Goal: Task Accomplishment & Management: Use online tool/utility

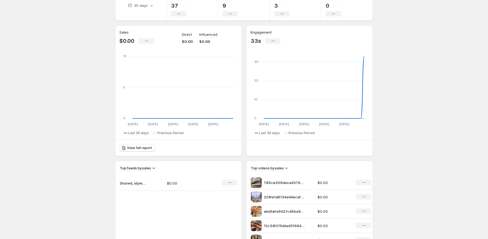
scroll to position [176, 0]
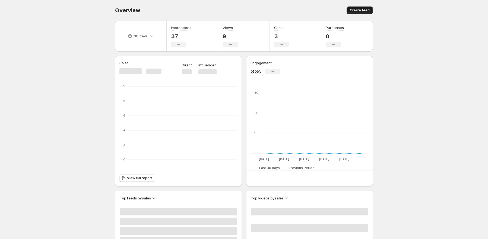
click at [361, 11] on span "Create feed" at bounding box center [360, 10] width 20 height 4
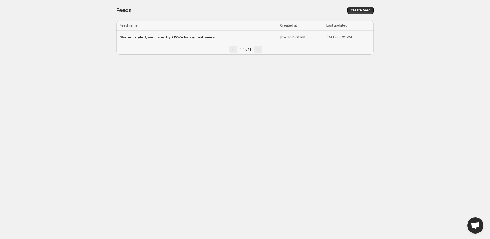
click at [154, 35] on span "Shared, styled, and loved by 700K+ happy customers" at bounding box center [167, 37] width 95 height 4
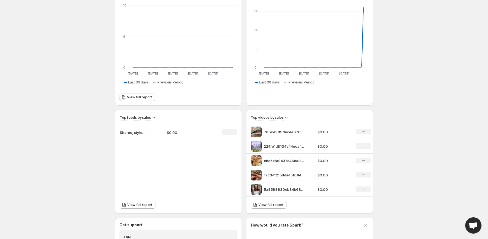
scroll to position [163, 0]
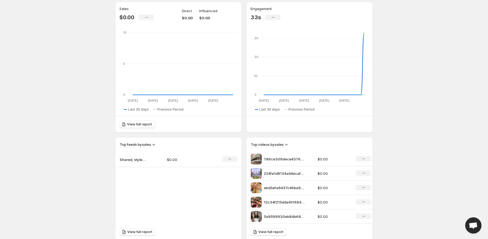
scroll to position [27, 0]
